Goal: Feedback & Contribution: Contribute content

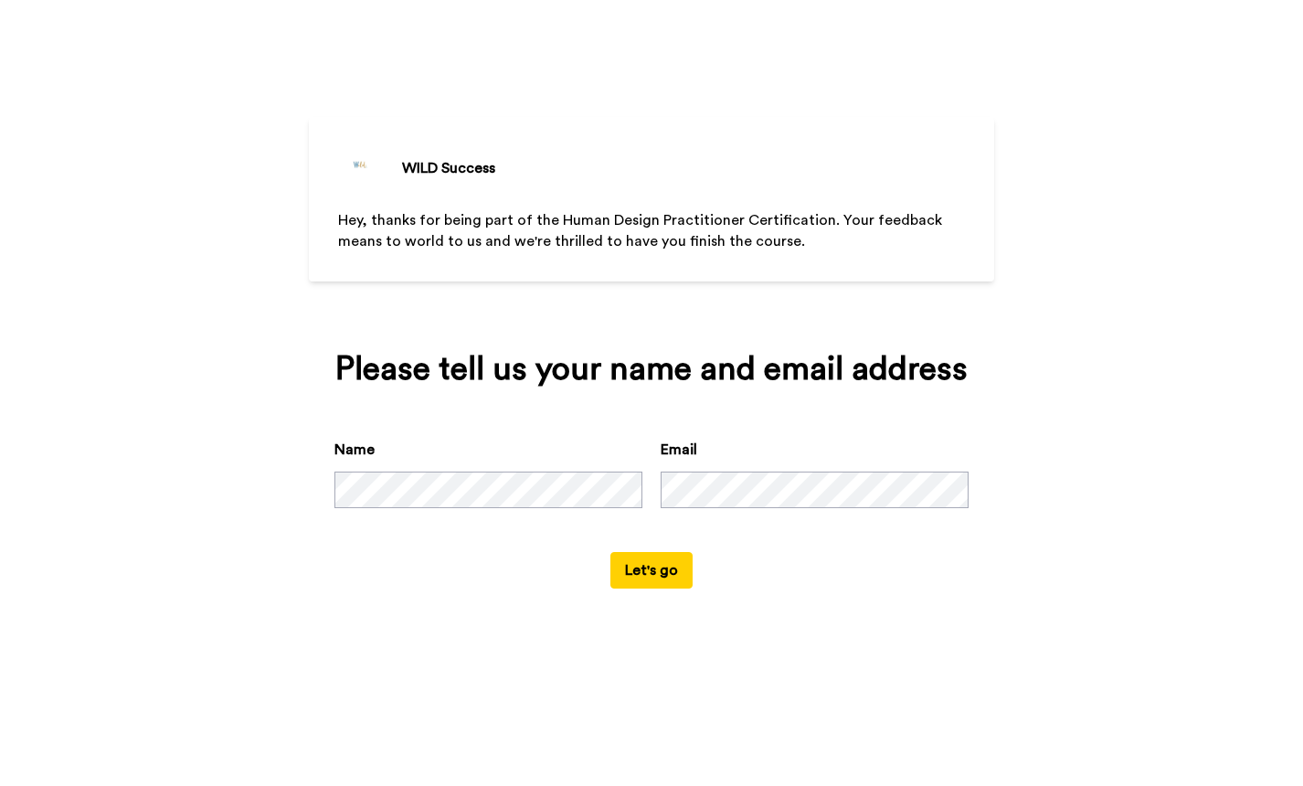
click at [656, 589] on button "Let's go" at bounding box center [651, 570] width 82 height 37
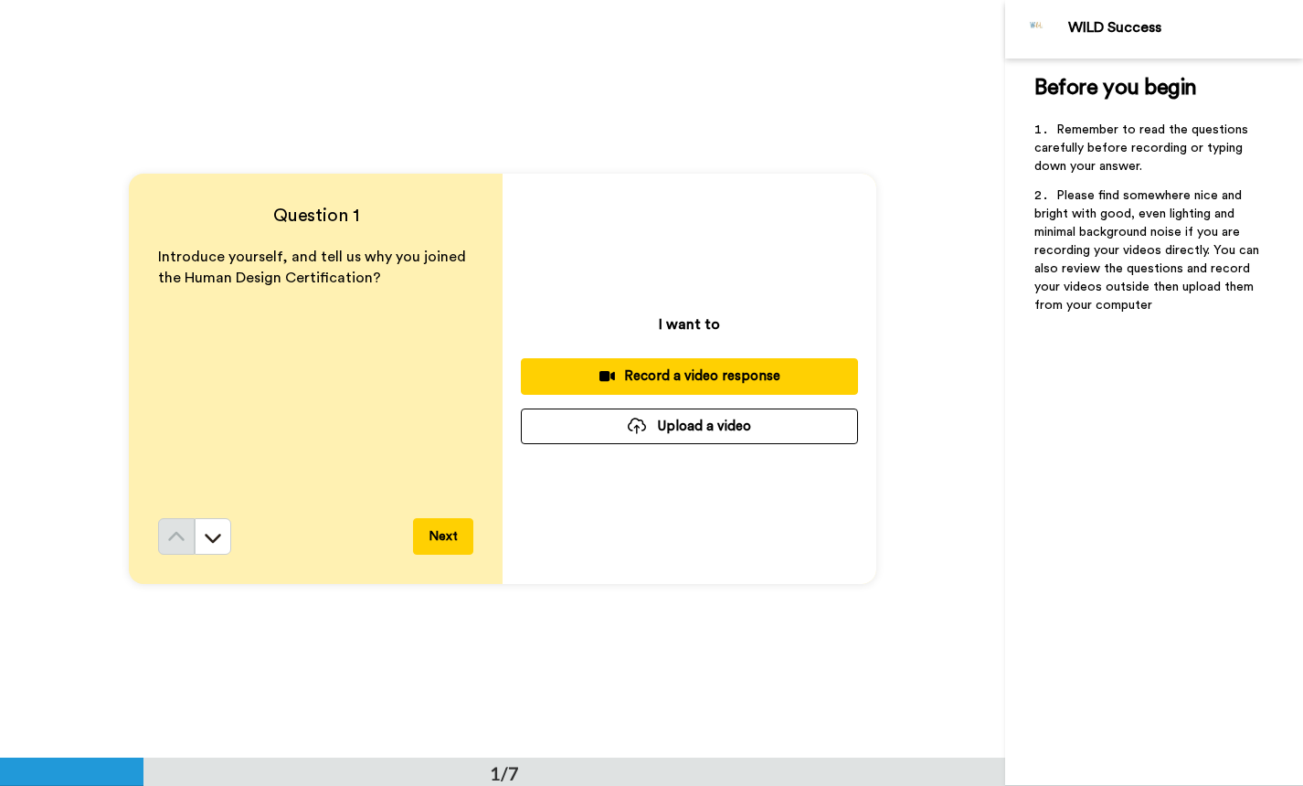
click at [721, 436] on button "Upload a video" at bounding box center [689, 427] width 337 height 36
click at [430, 537] on button "Next" at bounding box center [443, 536] width 60 height 37
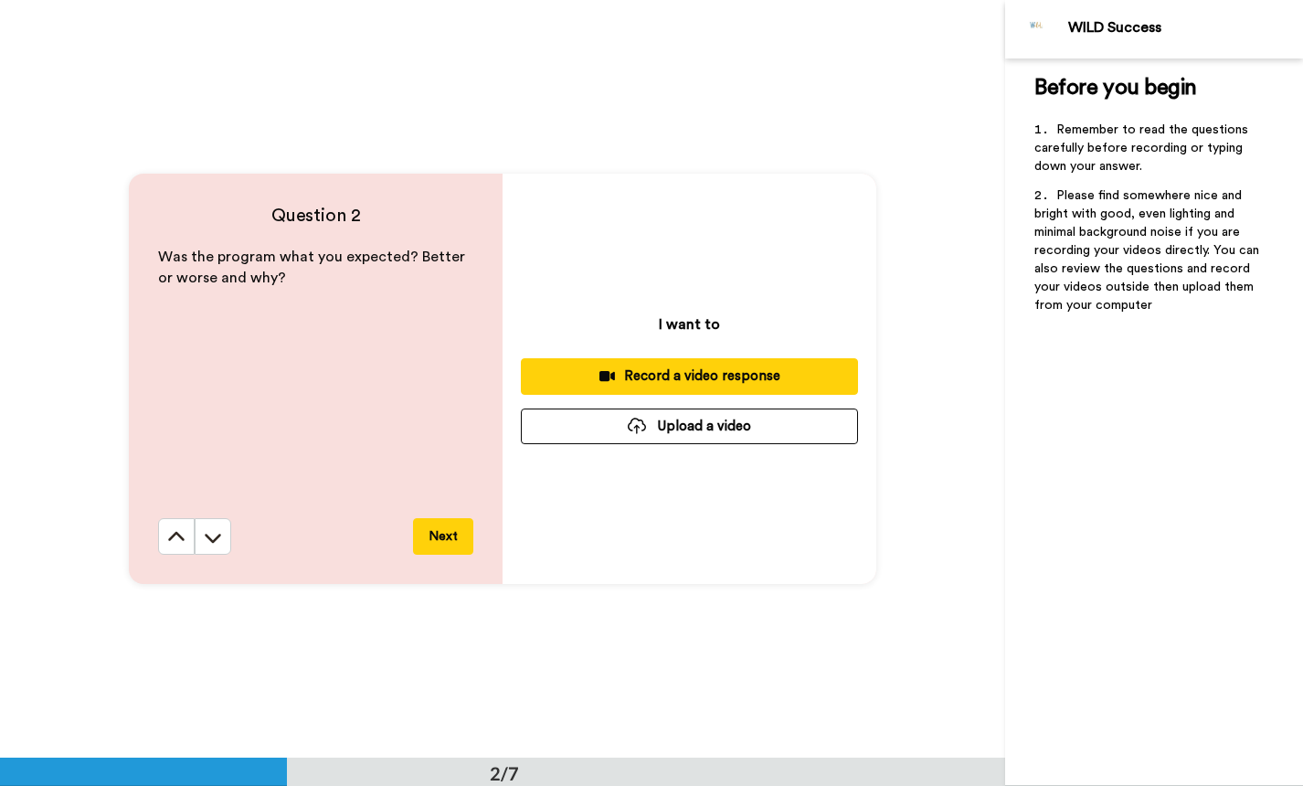
scroll to position [759, 0]
click at [456, 542] on button "Next" at bounding box center [443, 535] width 60 height 37
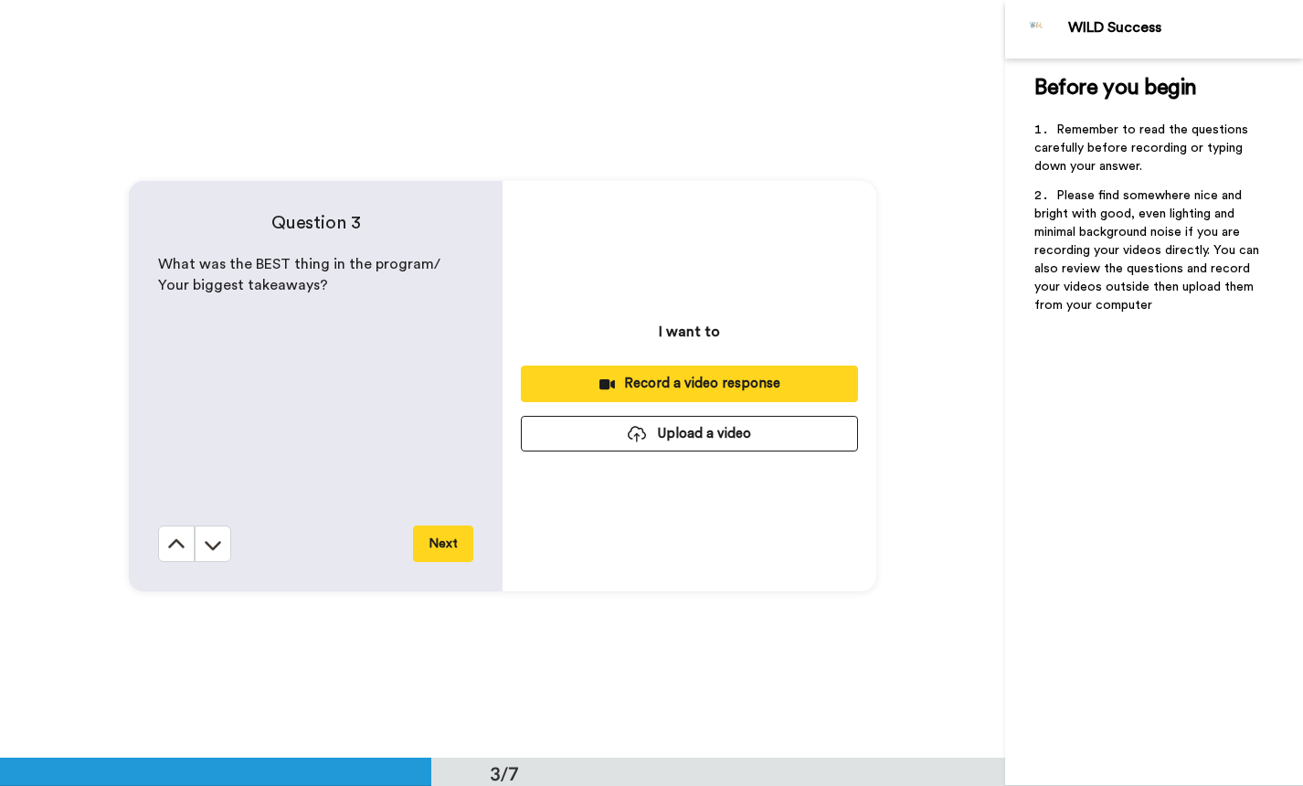
scroll to position [1516, 0]
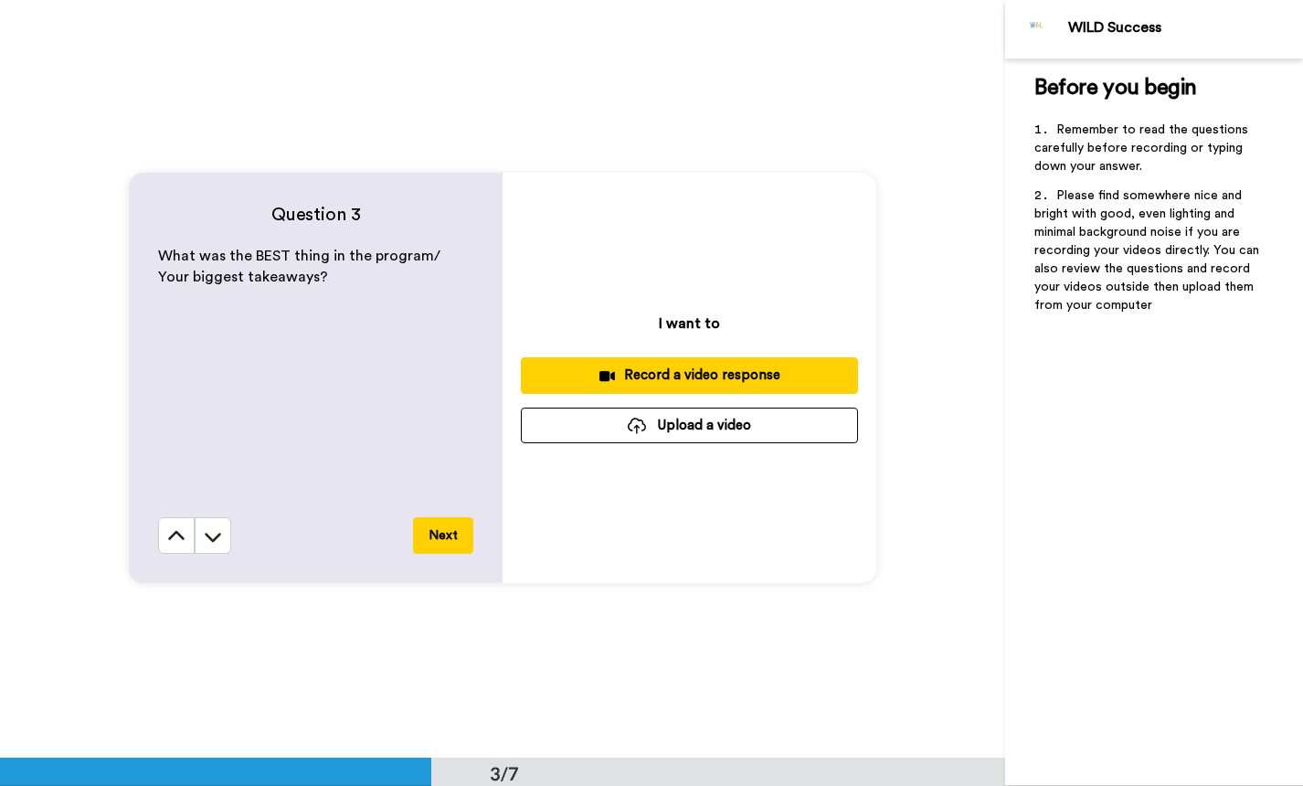
click at [448, 533] on button "Next" at bounding box center [443, 535] width 60 height 37
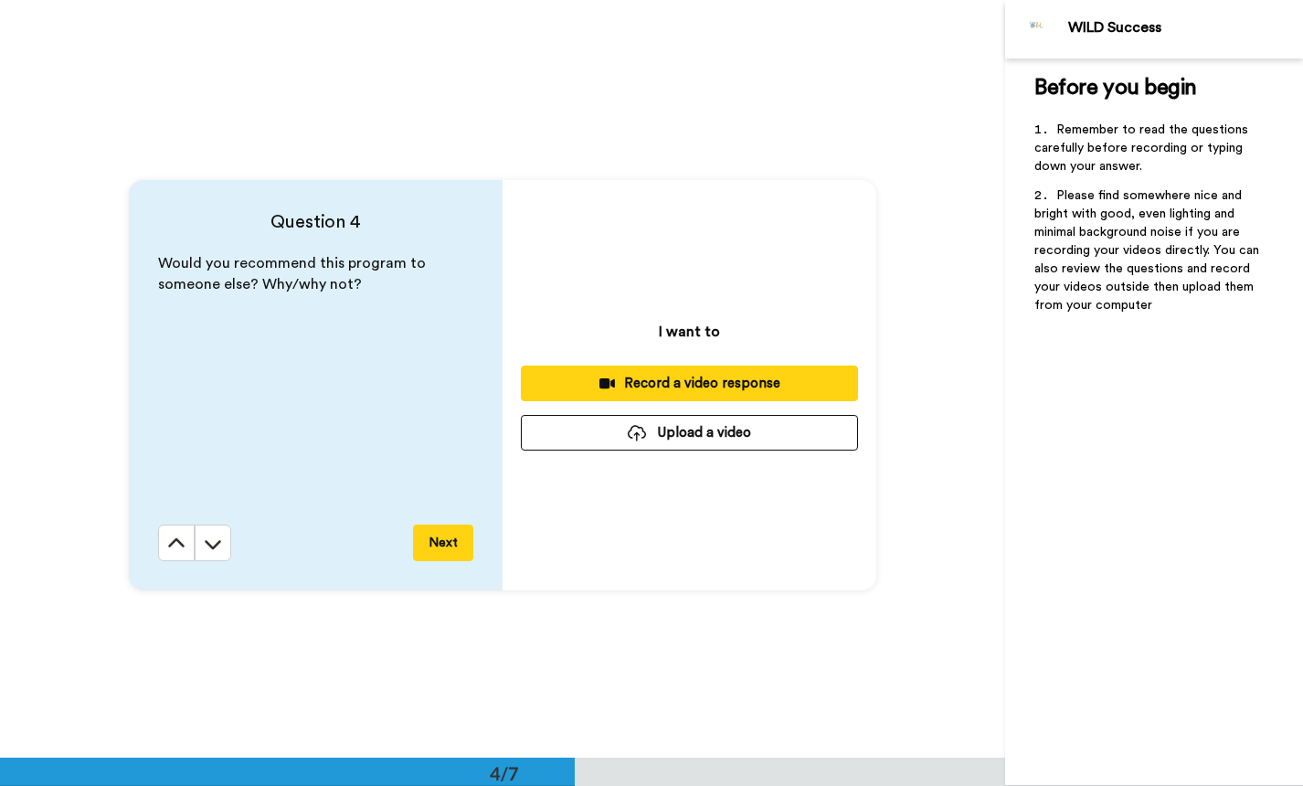
scroll to position [2274, 0]
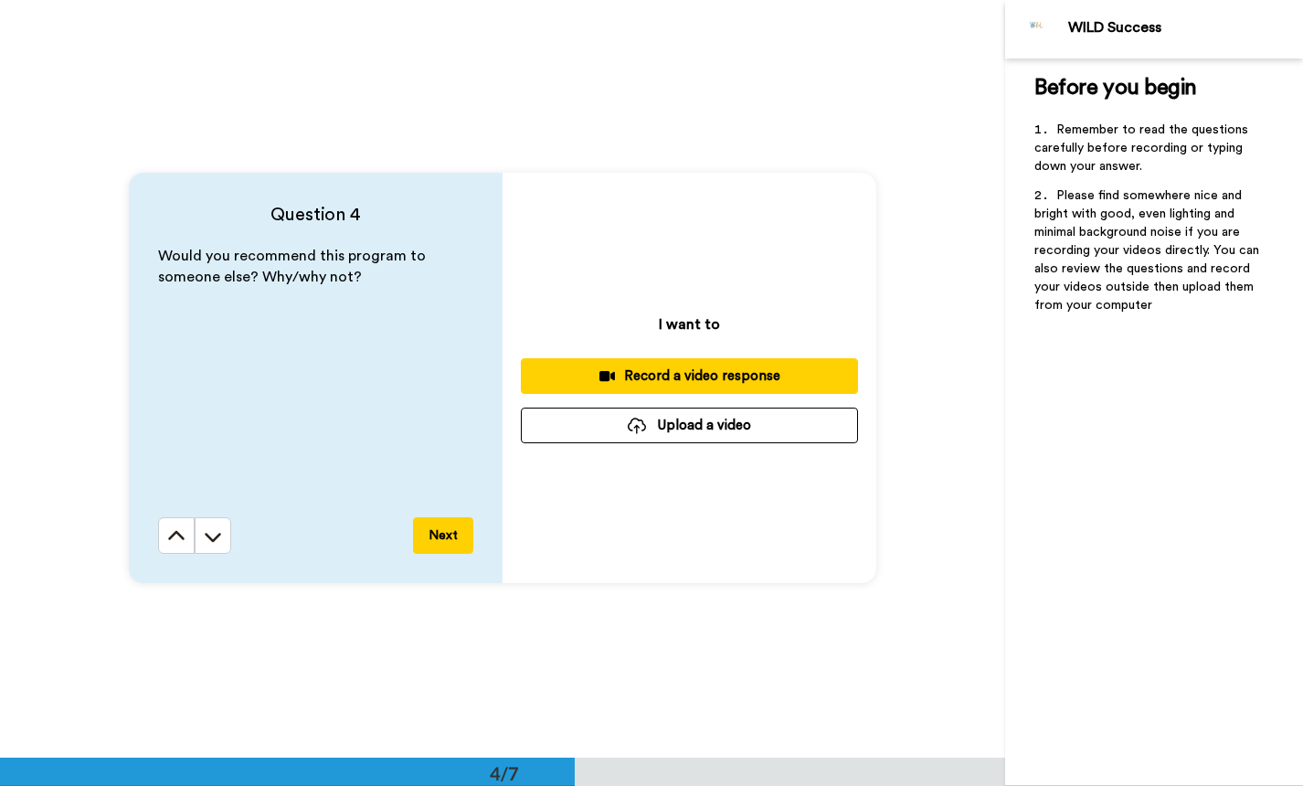
click at [446, 538] on button "Next" at bounding box center [443, 535] width 60 height 37
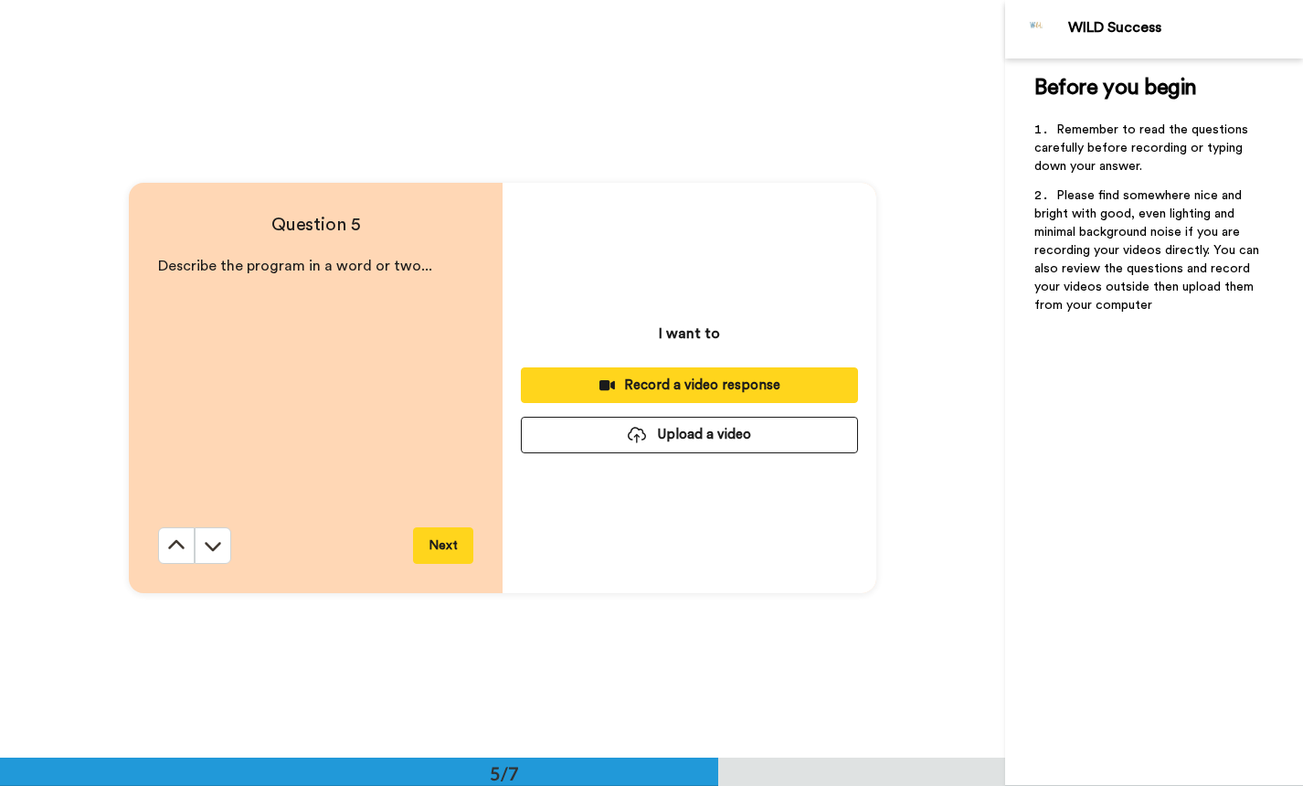
scroll to position [3031, 0]
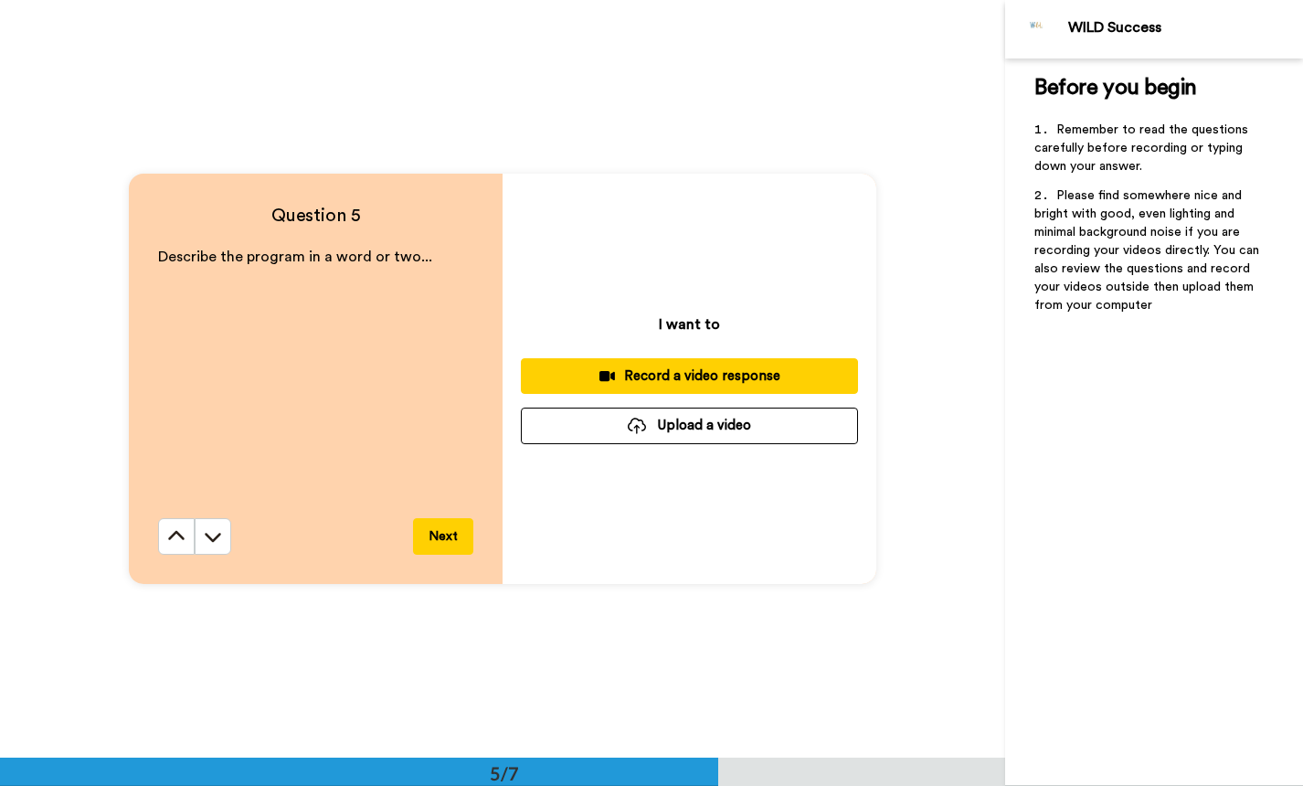
click at [446, 538] on button "Next" at bounding box center [443, 536] width 60 height 37
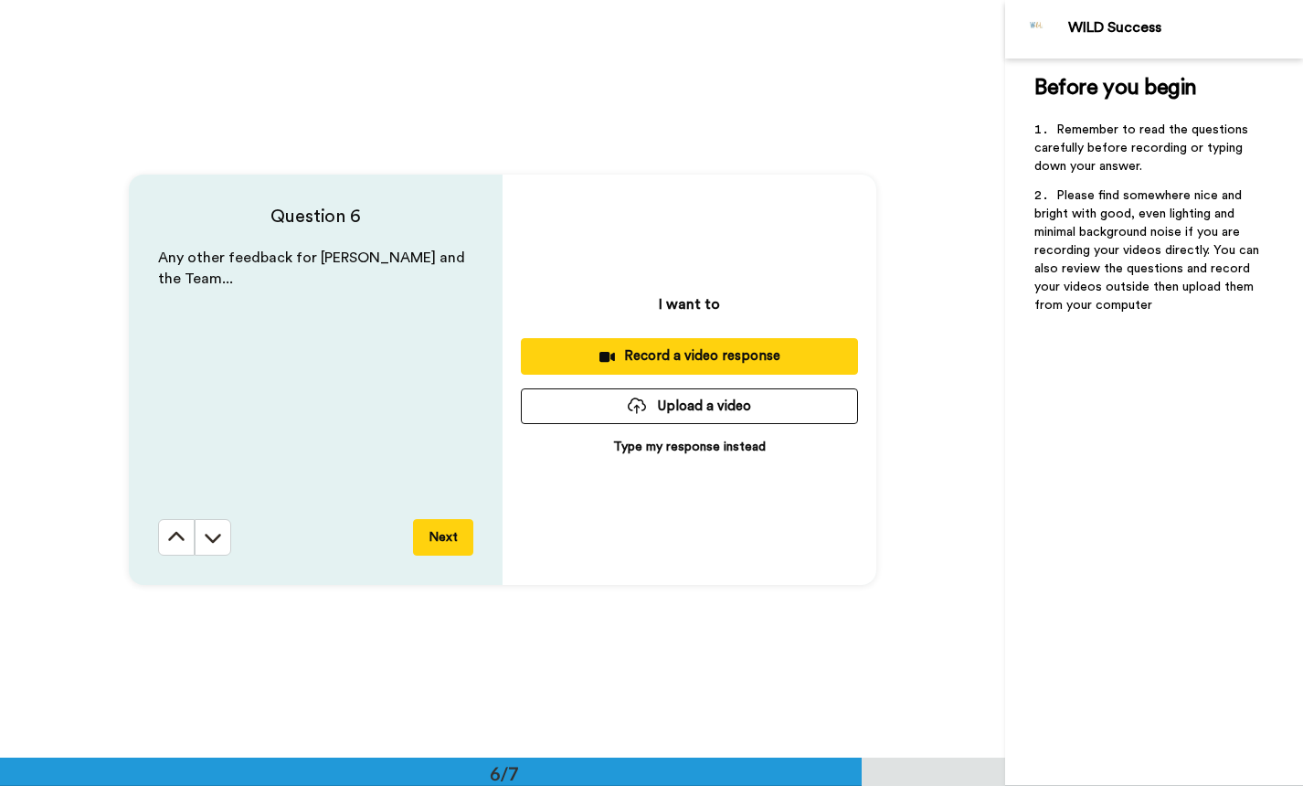
scroll to position [3789, 0]
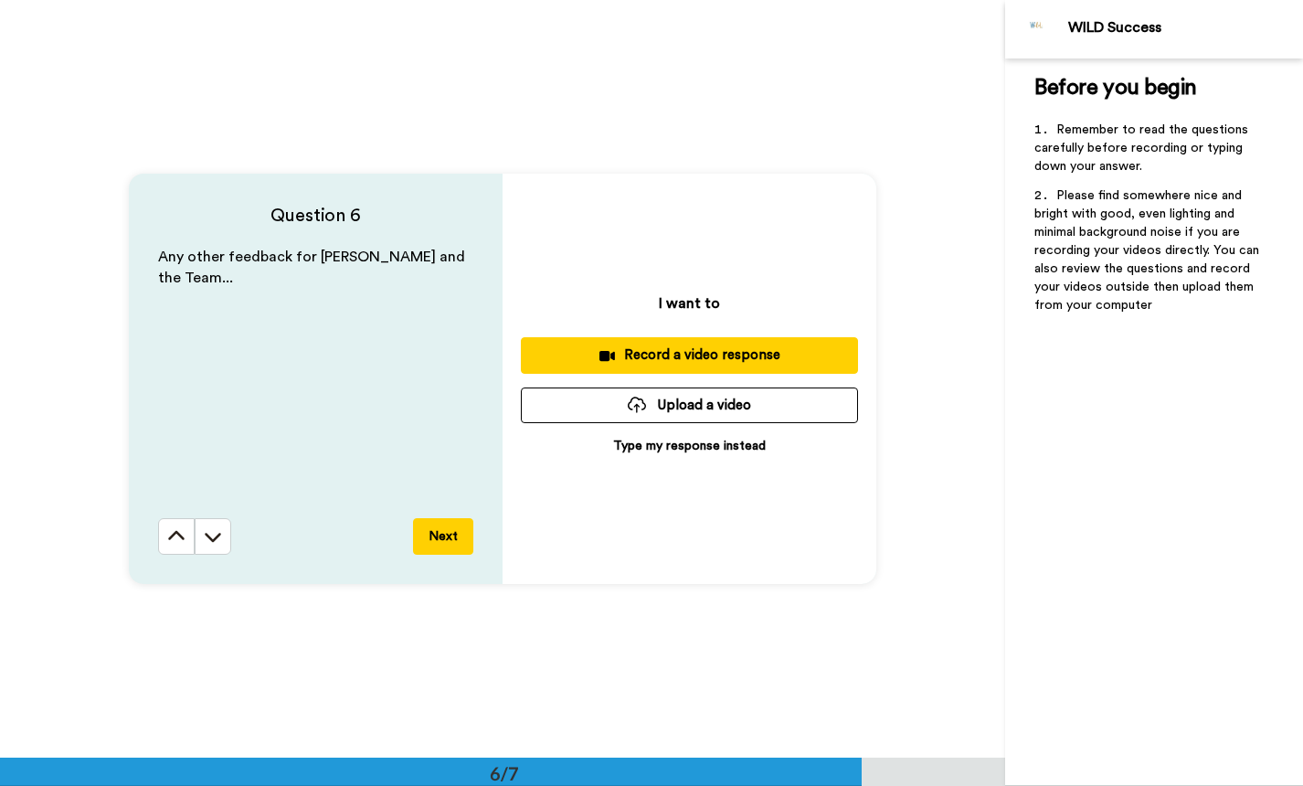
click at [446, 539] on button "Next" at bounding box center [443, 536] width 60 height 37
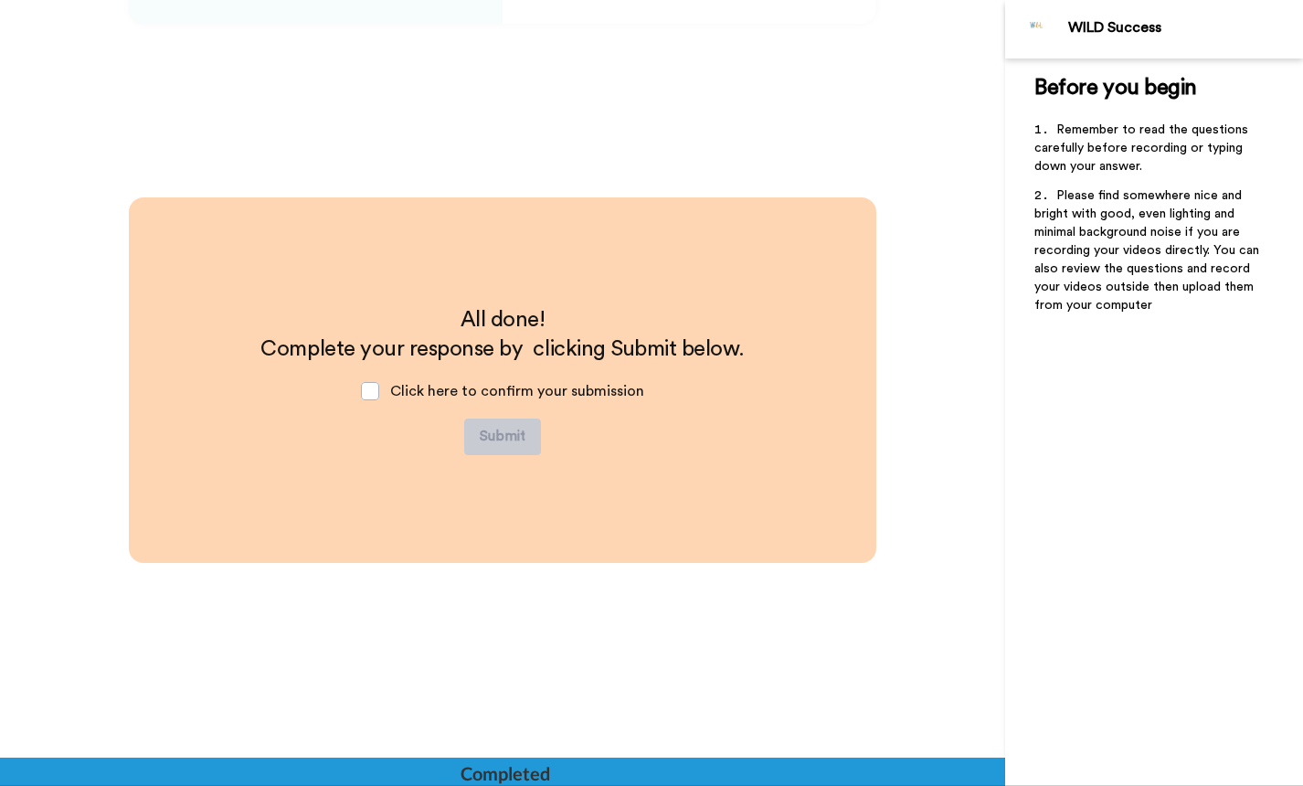
scroll to position [4351, 0]
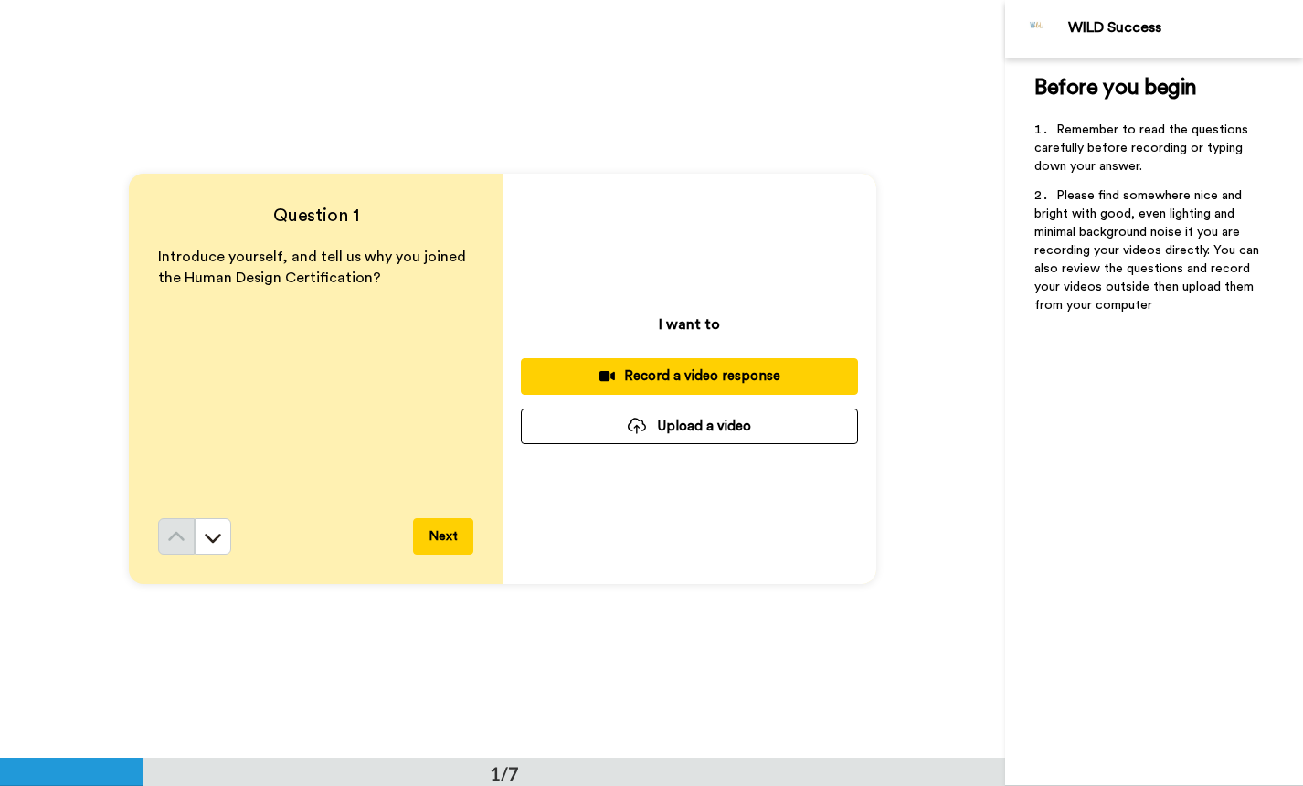
click at [635, 426] on div at bounding box center [637, 426] width 18 height 16
click at [684, 435] on button "Upload a video" at bounding box center [689, 427] width 337 height 36
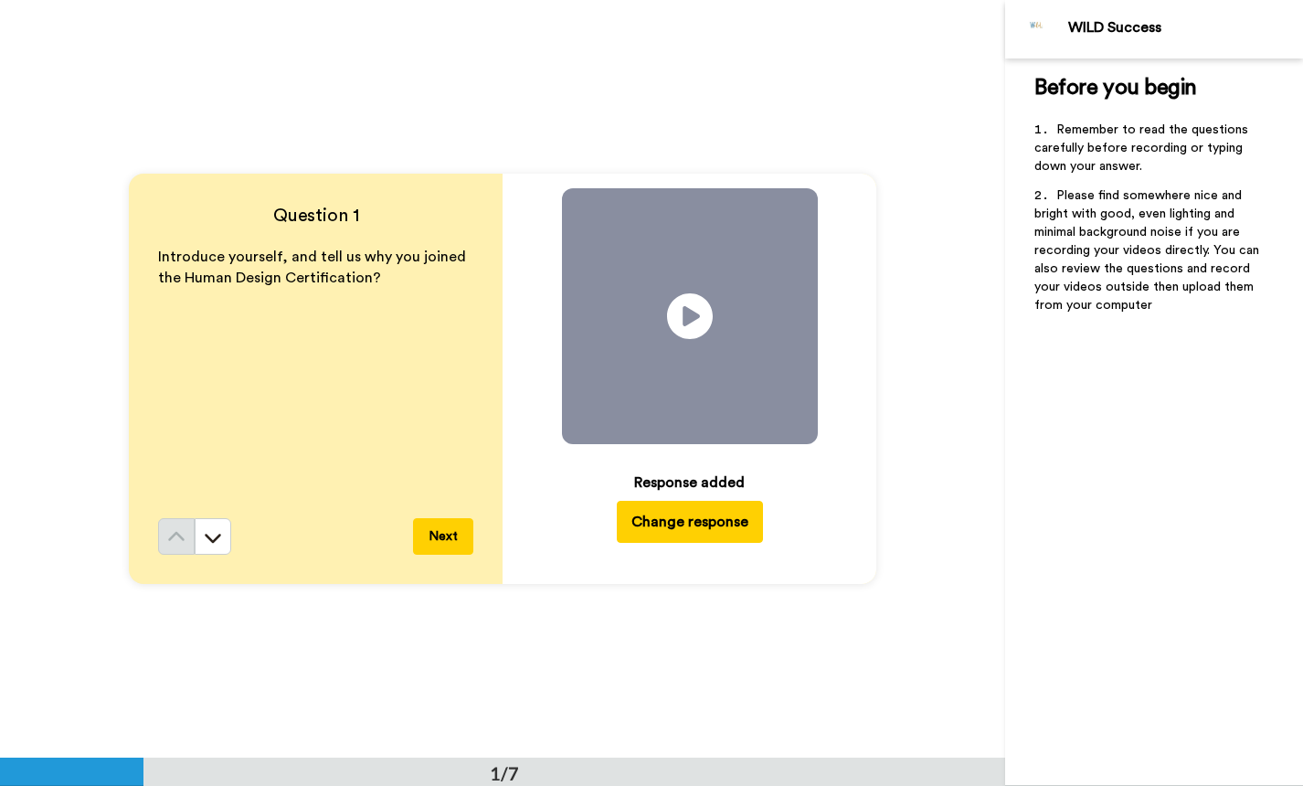
click at [456, 541] on button "Next" at bounding box center [443, 536] width 60 height 37
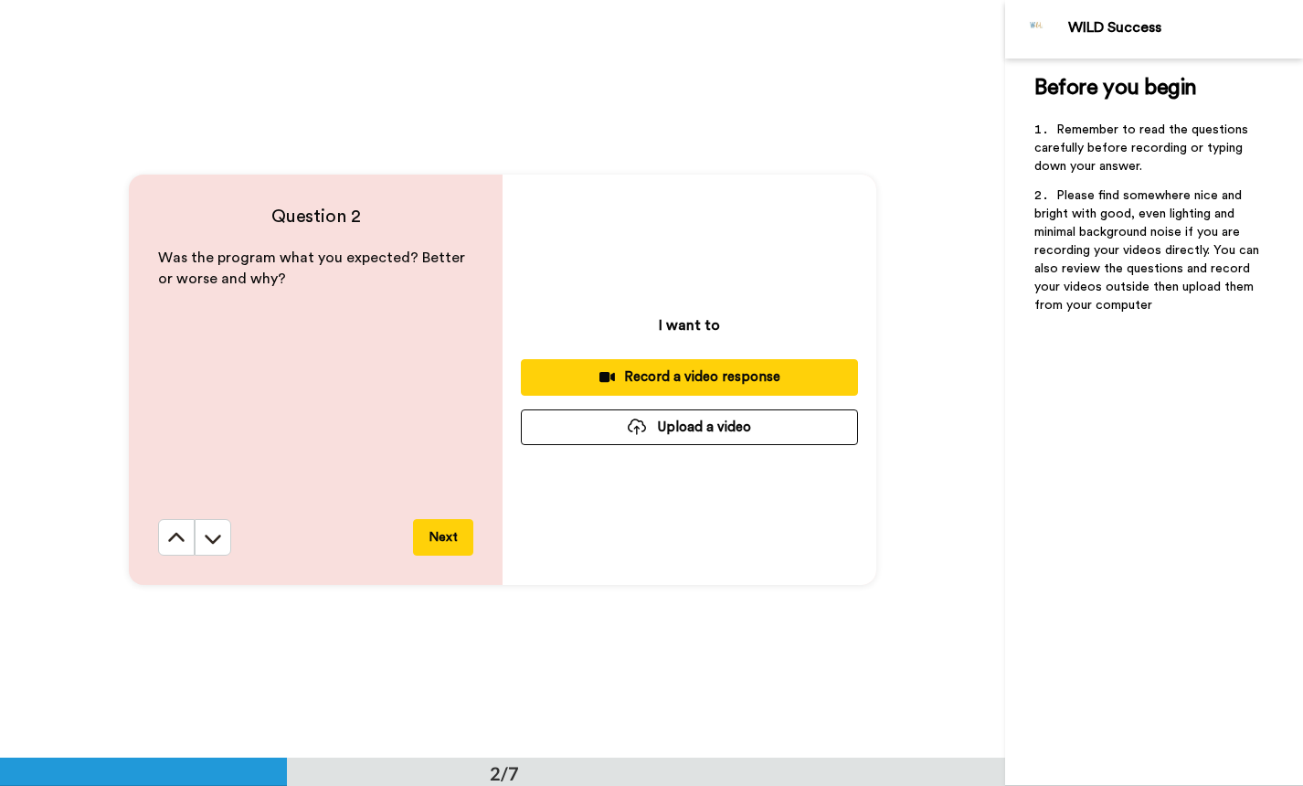
scroll to position [759, 0]
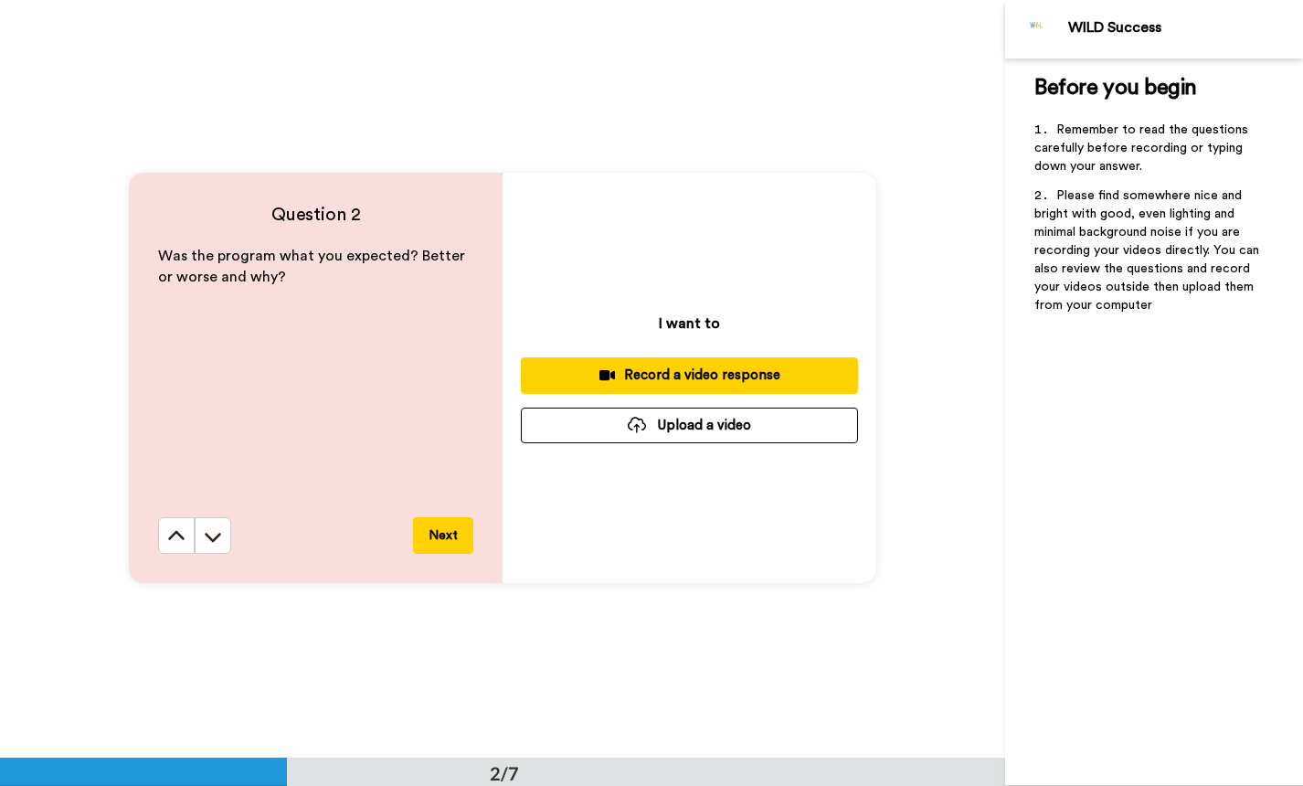
click at [454, 543] on button "Next" at bounding box center [443, 535] width 60 height 37
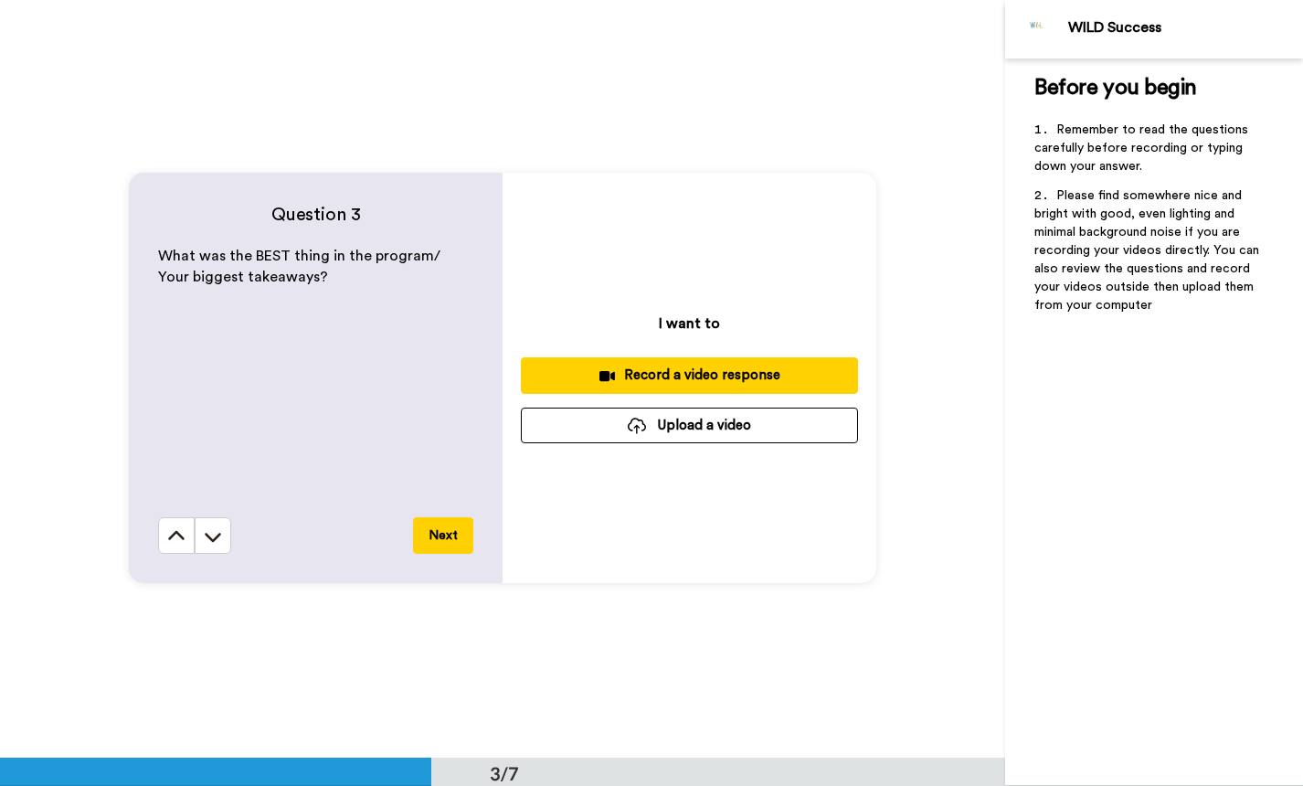
click at [454, 543] on button "Next" at bounding box center [443, 535] width 60 height 37
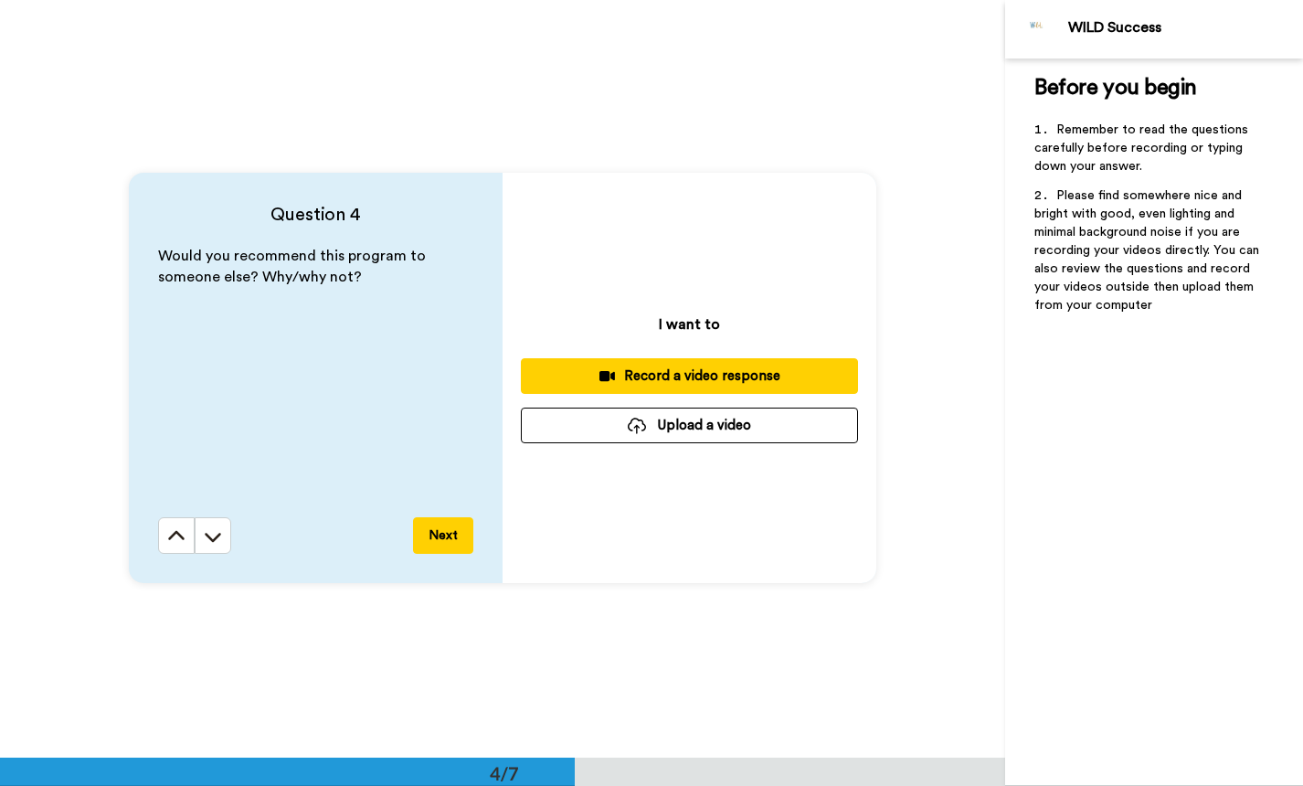
click at [454, 543] on button "Next" at bounding box center [443, 535] width 60 height 37
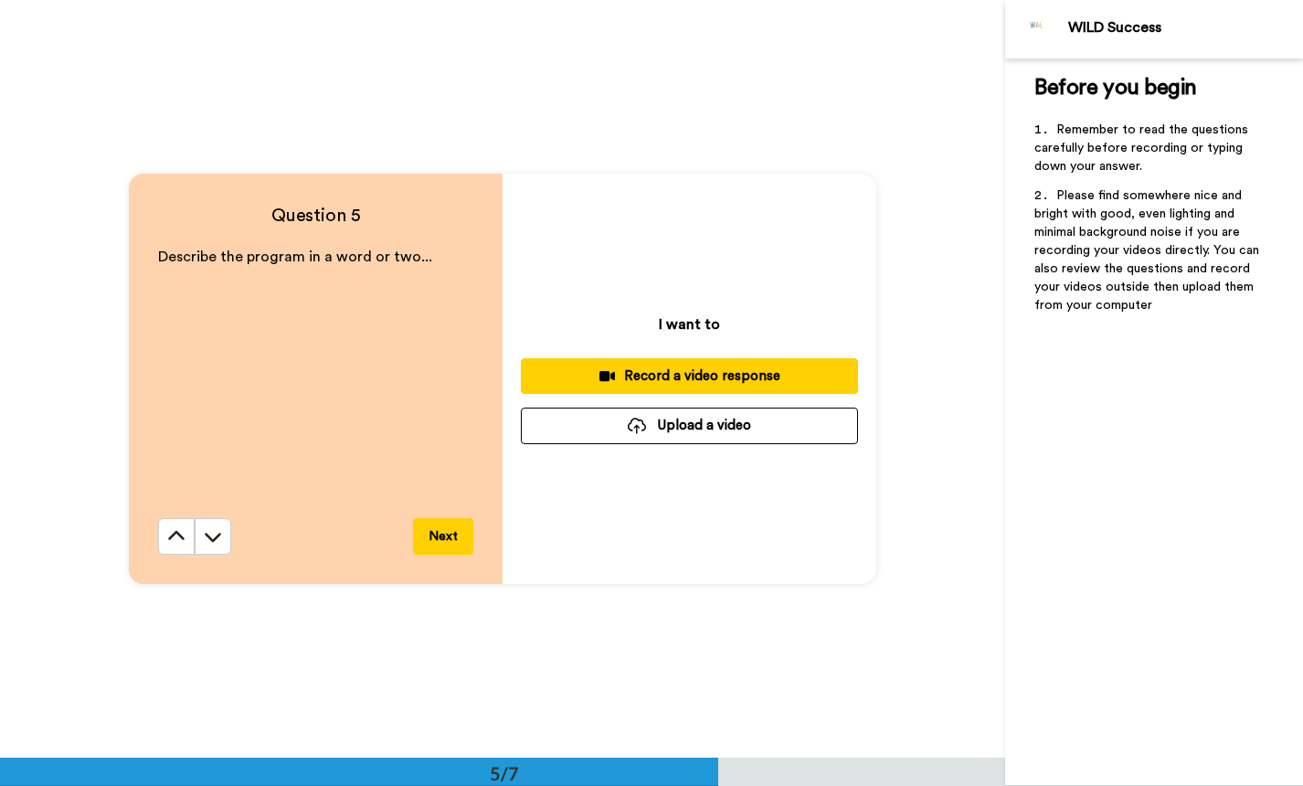
click at [454, 543] on button "Next" at bounding box center [443, 536] width 60 height 37
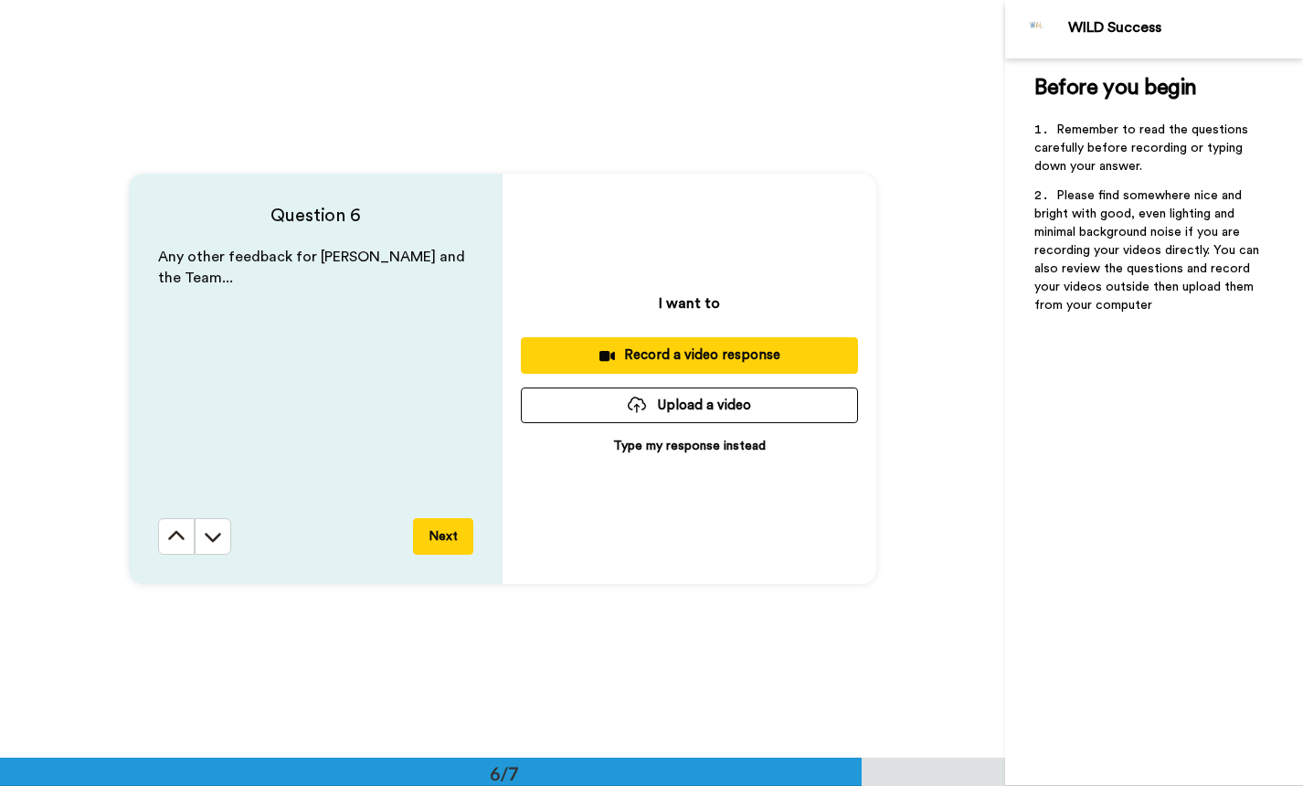
click at [454, 543] on button "Next" at bounding box center [443, 536] width 60 height 37
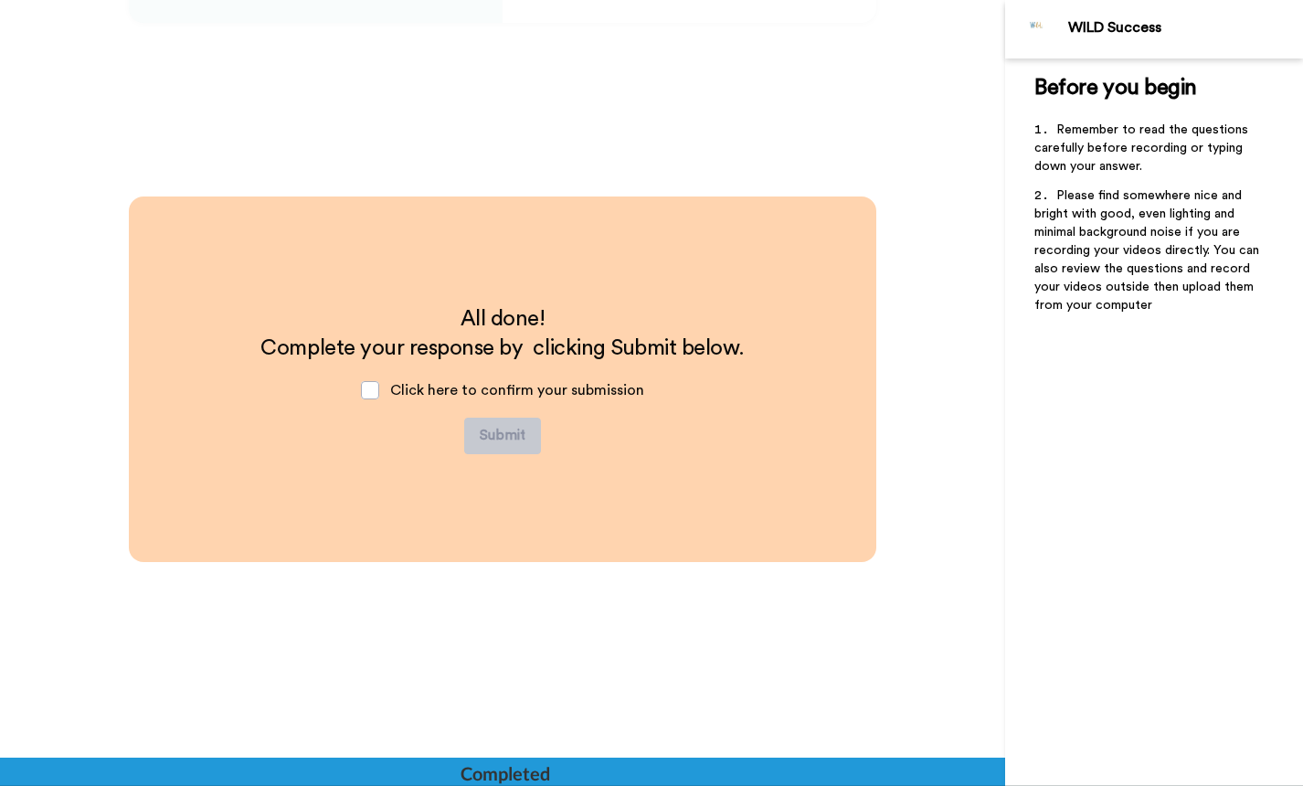
scroll to position [4351, 0]
click at [388, 398] on div "Click here to confirm your submission" at bounding box center [502, 389] width 313 height 55
click at [378, 391] on div "Click here to confirm your submission" at bounding box center [502, 389] width 313 height 55
click at [374, 390] on span at bounding box center [370, 389] width 18 height 18
click at [515, 448] on button "Submit" at bounding box center [502, 435] width 77 height 37
